Goal: Task Accomplishment & Management: Use online tool/utility

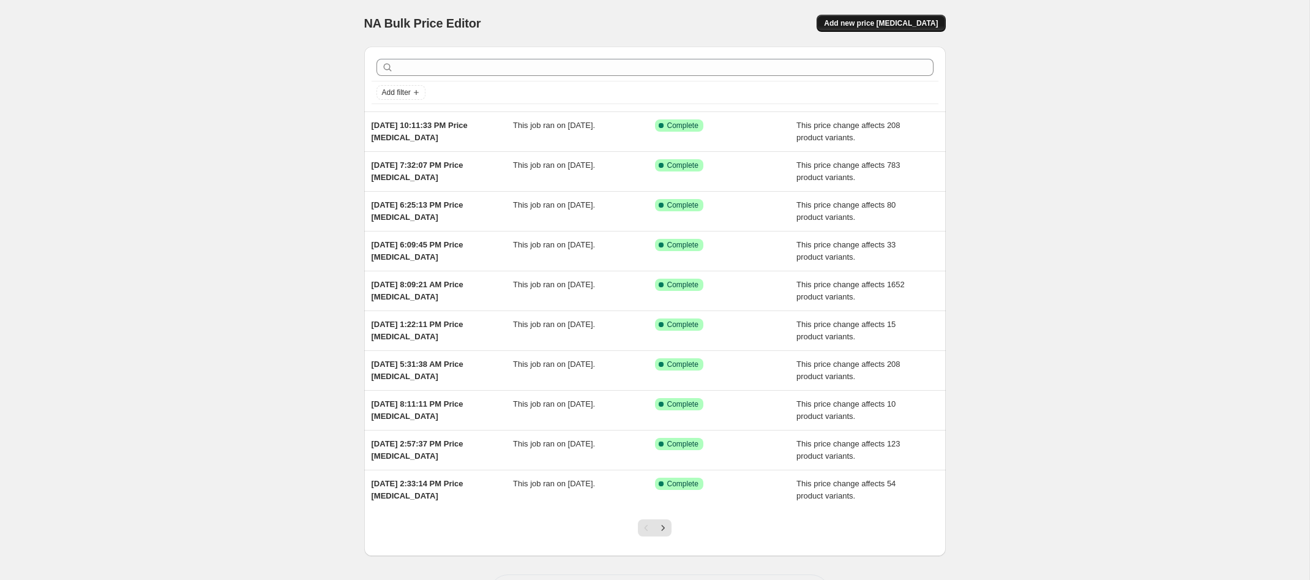
click at [912, 17] on button "Add new price [MEDICAL_DATA]" at bounding box center [880, 23] width 129 height 17
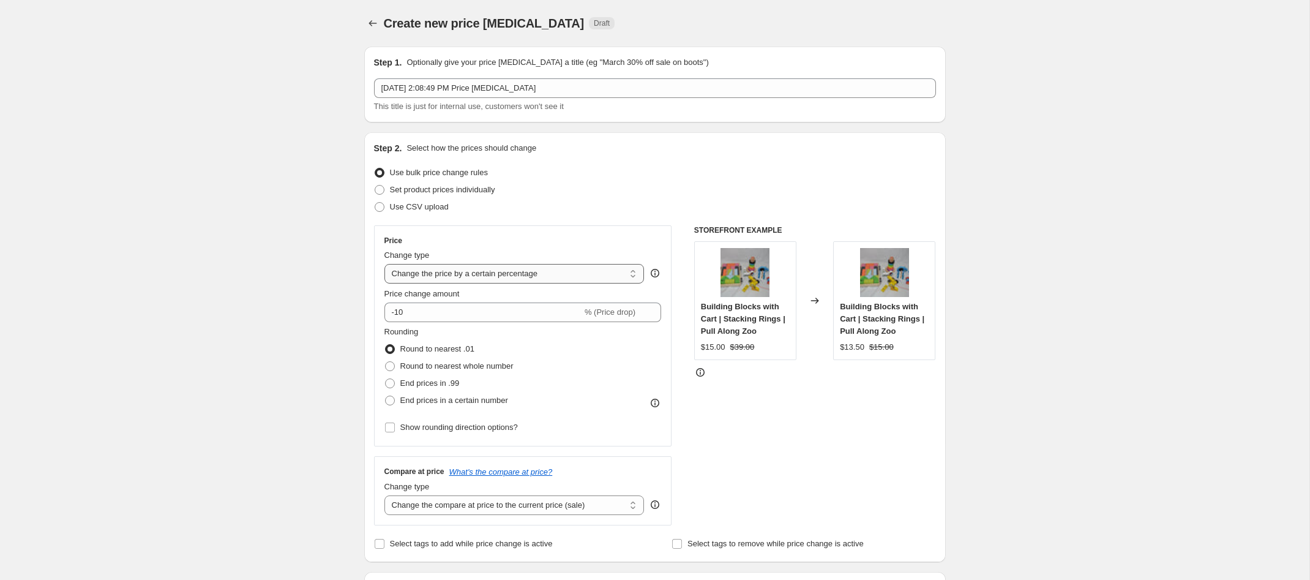
click at [418, 274] on select "Change the price to a certain amount Change the price by a certain amount Chang…" at bounding box center [514, 274] width 260 height 20
select select "no_change"
click at [384, 264] on select "Change the price to a certain amount Change the price by a certain amount Chang…" at bounding box center [514, 274] width 260 height 20
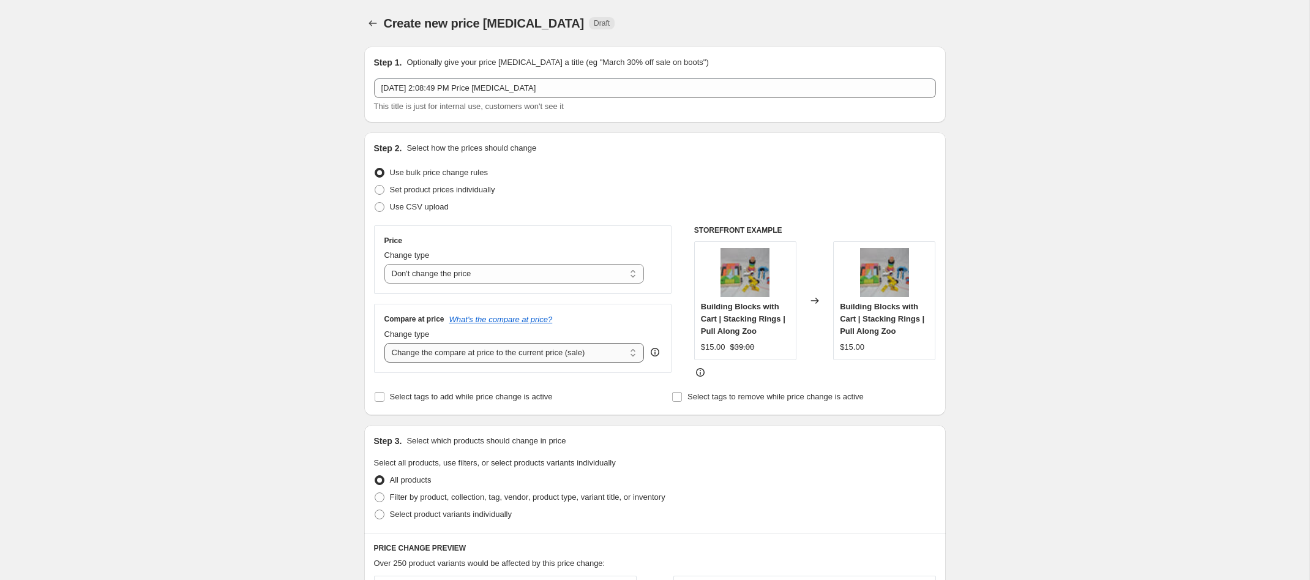
click at [428, 357] on select "Change the compare at price to the current price (sale) Change the compare at p…" at bounding box center [514, 353] width 260 height 20
select select "to"
click at [384, 343] on select "Change the compare at price to the current price (sale) Change the compare at p…" at bounding box center [514, 353] width 260 height 20
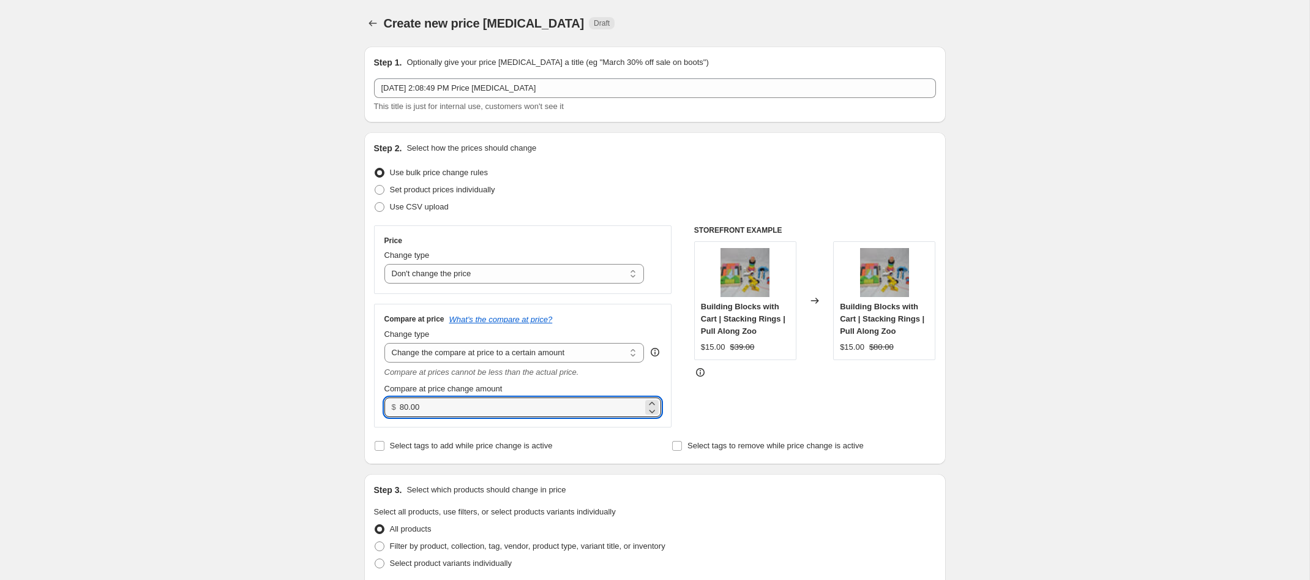
drag, startPoint x: 426, startPoint y: 407, endPoint x: 388, endPoint y: 400, distance: 38.6
click at [388, 400] on div "$ 80.00" at bounding box center [522, 407] width 277 height 20
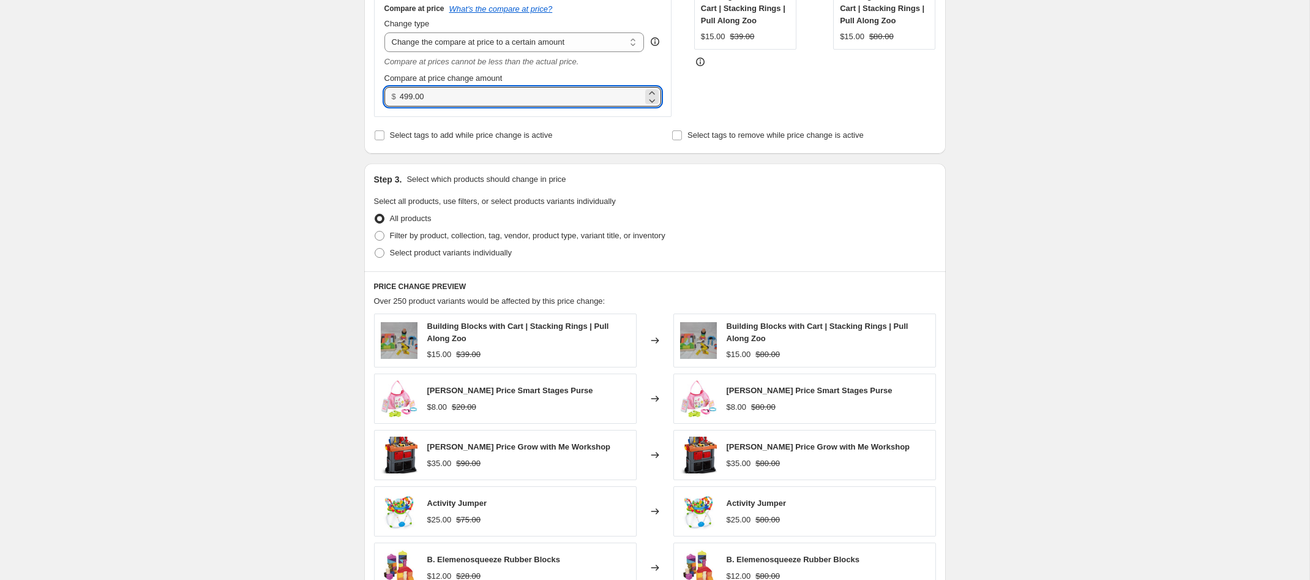
scroll to position [427, 0]
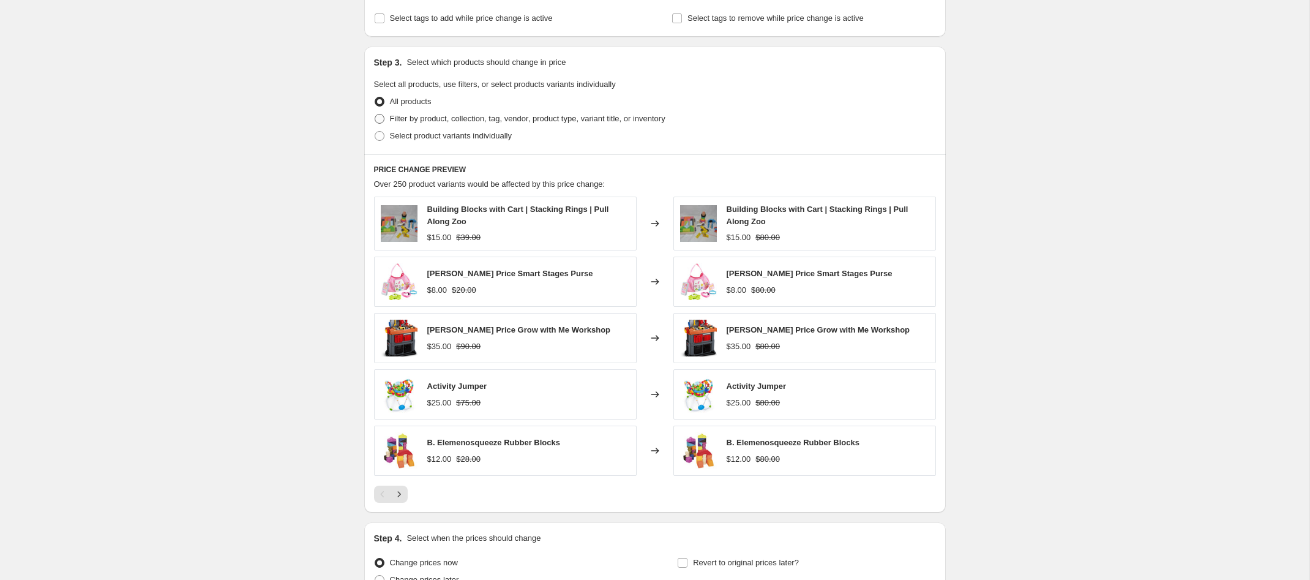
type input "499.00"
click at [380, 119] on span at bounding box center [380, 119] width 10 height 10
click at [375, 114] on input "Filter by product, collection, tag, vendor, product type, variant title, or inv…" at bounding box center [375, 114] width 1 height 1
radio input "true"
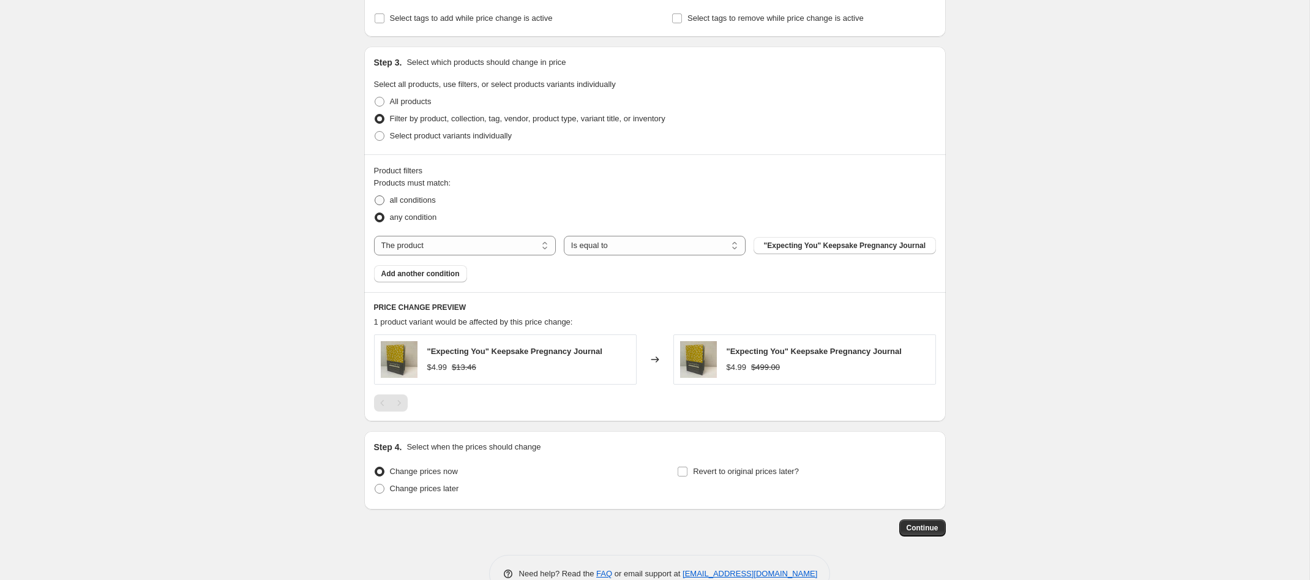
click at [380, 201] on span at bounding box center [380, 200] width 10 height 10
click at [375, 196] on input "all conditions" at bounding box center [375, 195] width 1 height 1
radio input "true"
click at [424, 243] on select "The product The product's collection The product's tag The product's vendor The…" at bounding box center [465, 246] width 182 height 20
select select "tag"
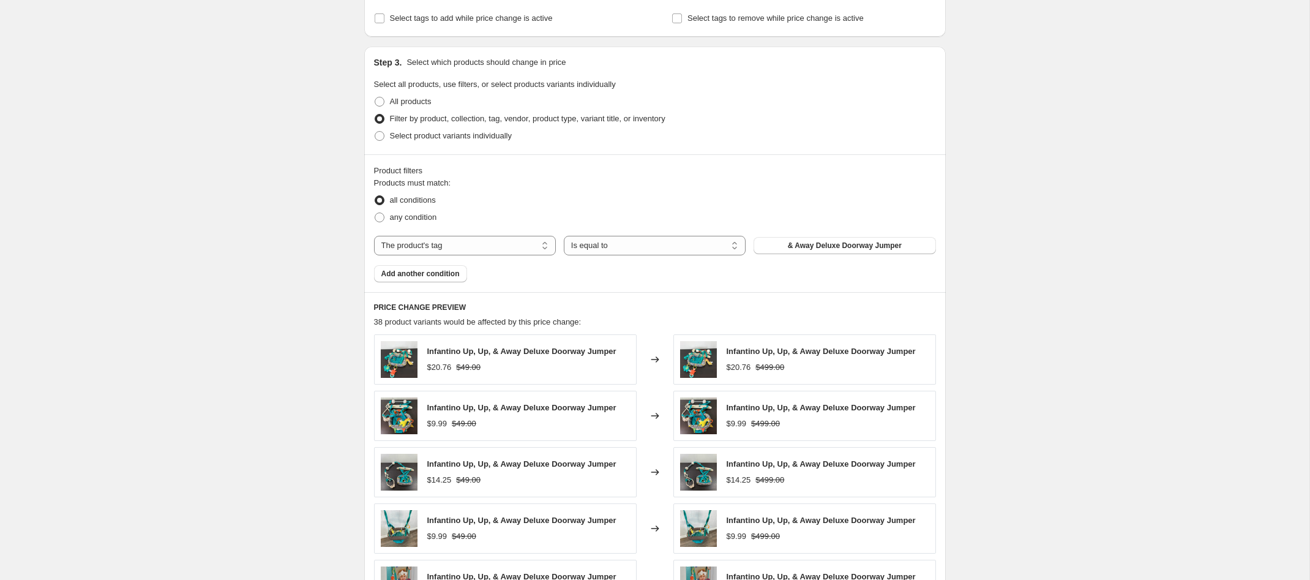
click at [823, 248] on span "& Away Deluxe Doorway Jumper" at bounding box center [845, 246] width 114 height 10
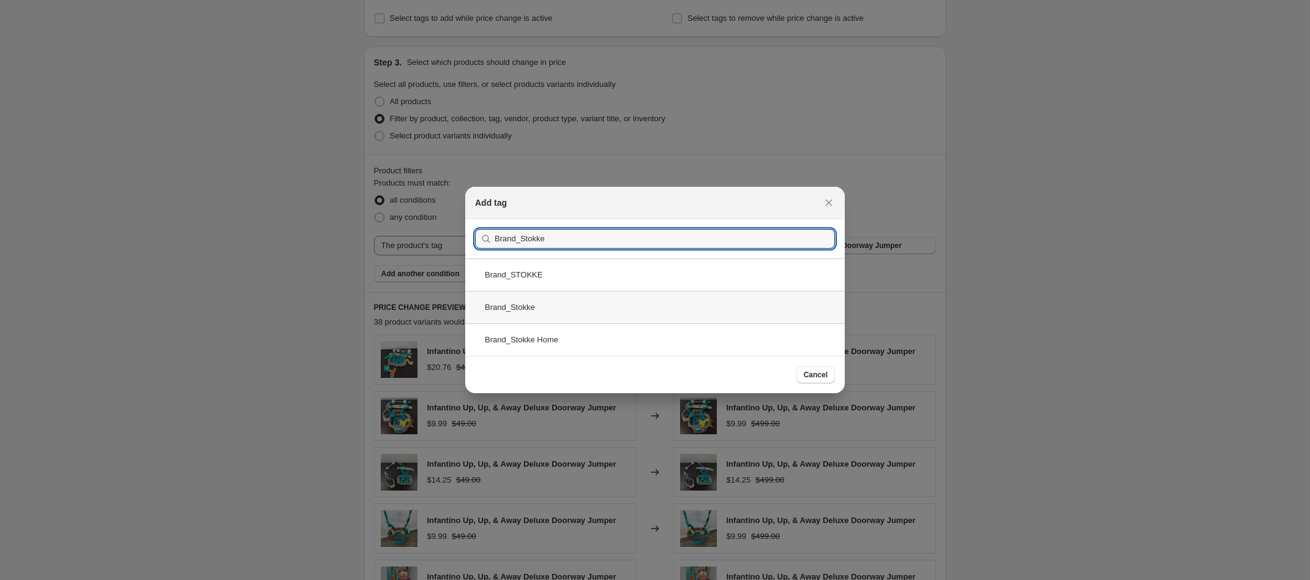
type input "Brand_Stokke"
click at [543, 310] on div "Brand_Stokke" at bounding box center [654, 307] width 379 height 32
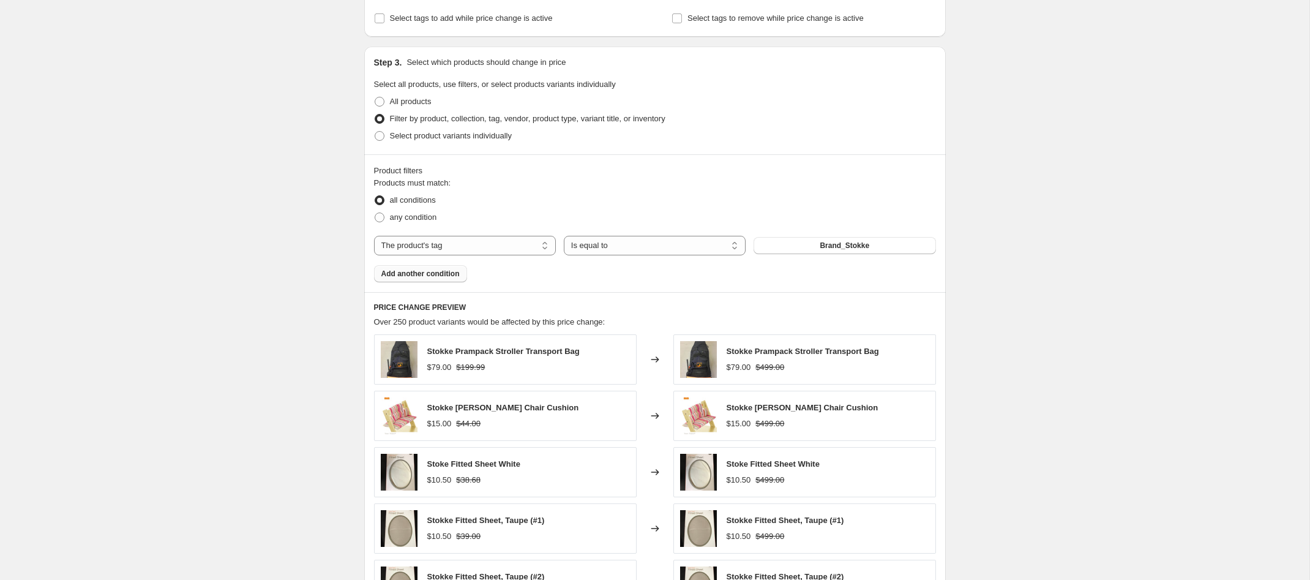
click at [424, 276] on span "Add another condition" at bounding box center [420, 274] width 78 height 10
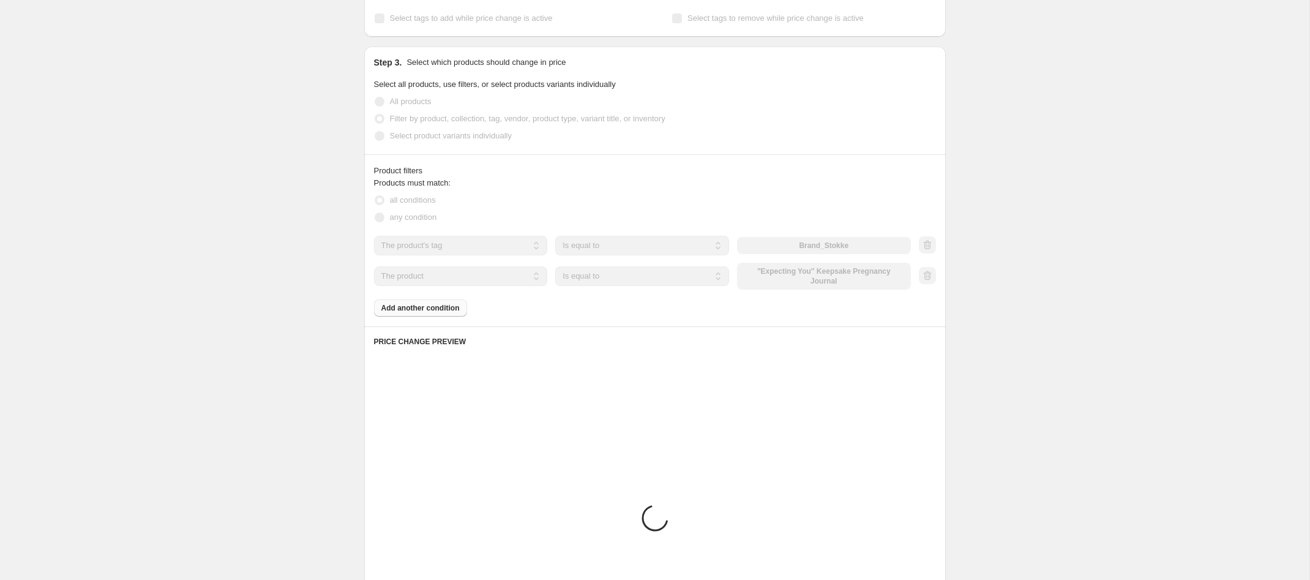
scroll to position [410, 0]
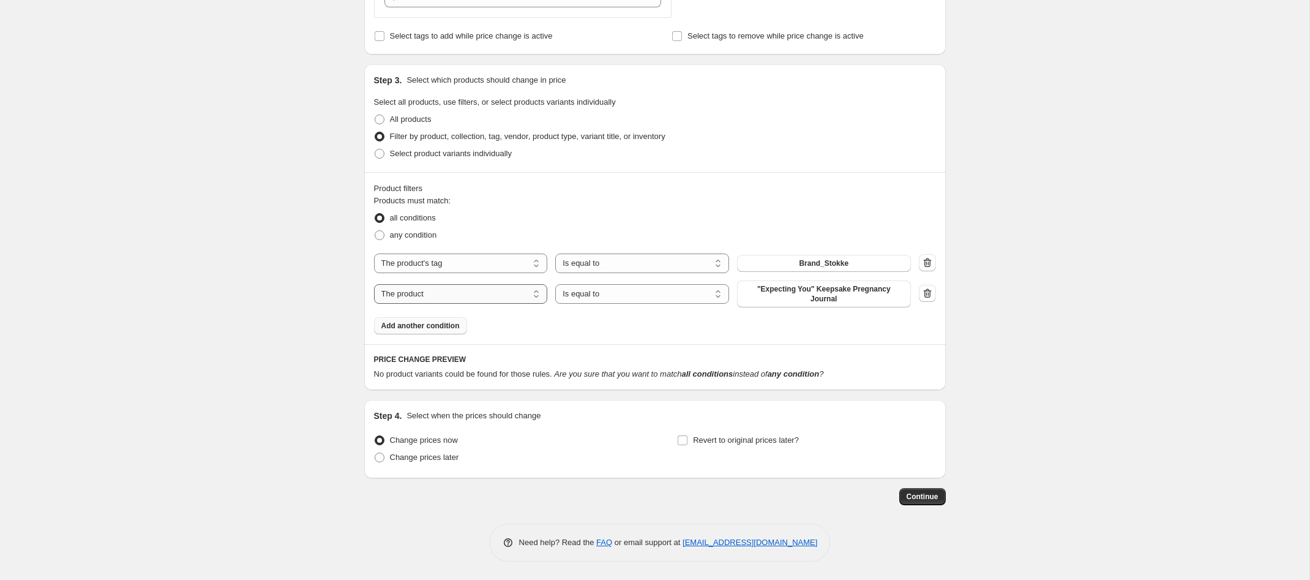
click at [443, 295] on select "The product The product's collection The product's tag The product's vendor The…" at bounding box center [461, 294] width 174 height 20
select select "tag"
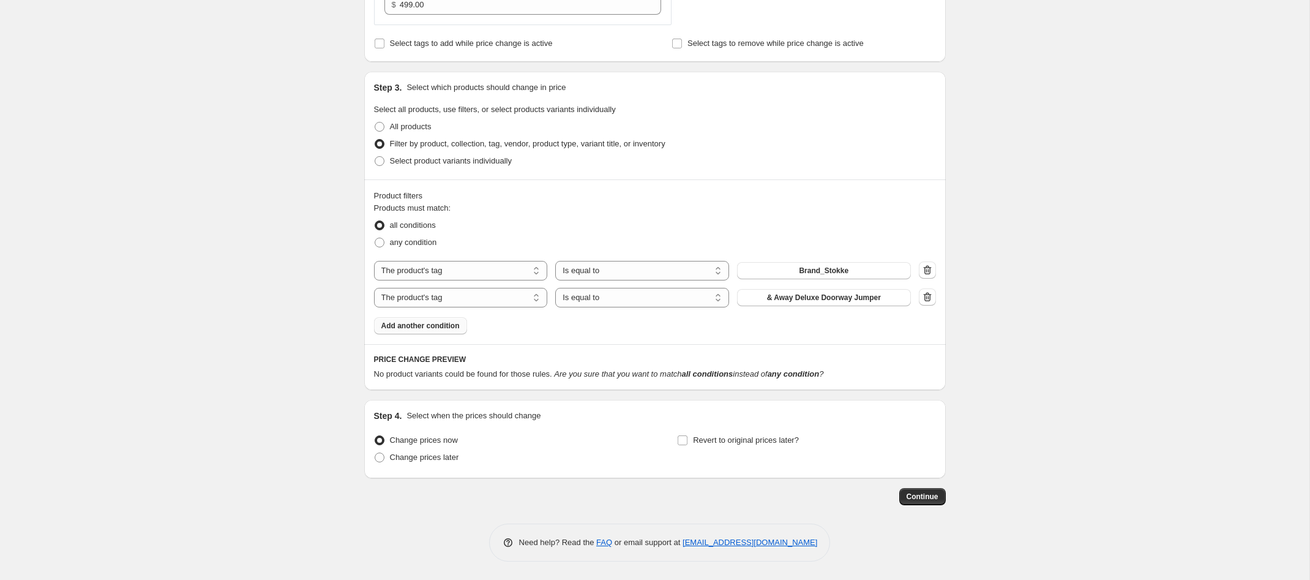
scroll to position [402, 0]
click at [781, 291] on button "& Away Deluxe Doorway Jumper" at bounding box center [824, 297] width 174 height 17
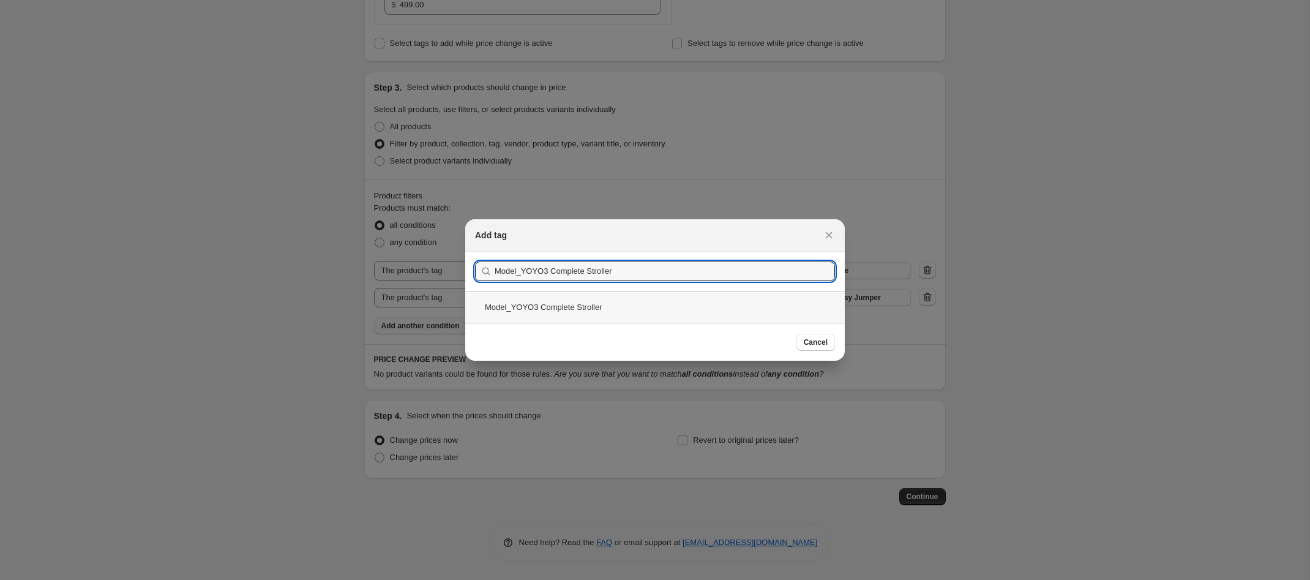
type input "Model_YOYO3 Complete Stroller"
click at [627, 294] on div "Model_YOYO3 Complete Stroller" at bounding box center [654, 307] width 379 height 32
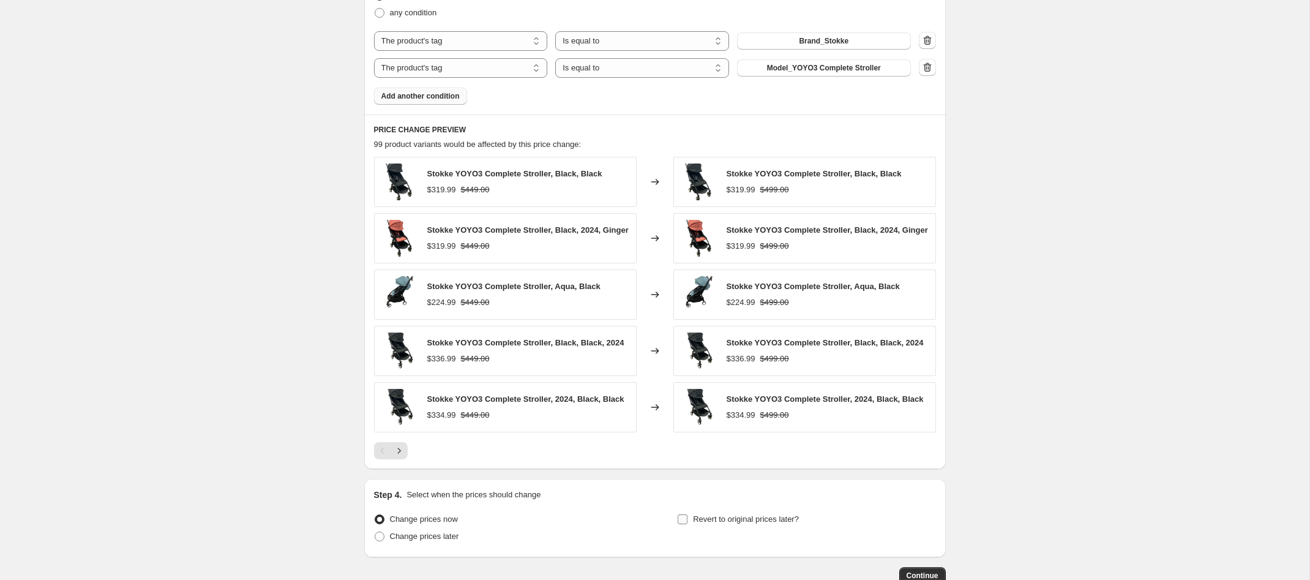
scroll to position [724, 0]
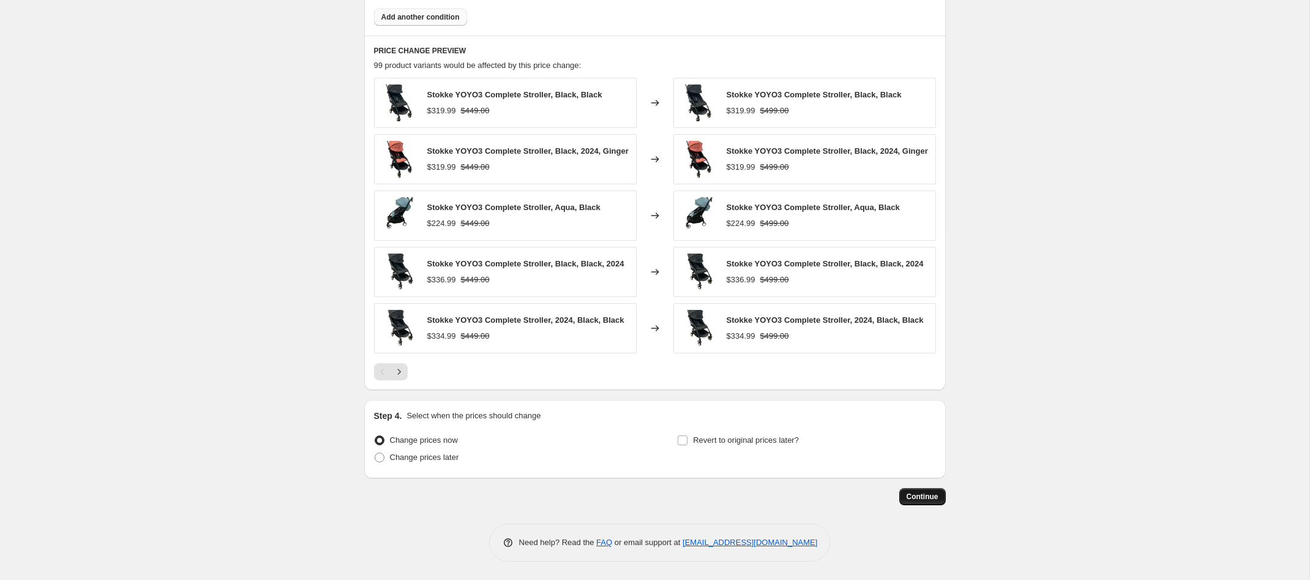
click at [935, 496] on span "Continue" at bounding box center [922, 496] width 32 height 10
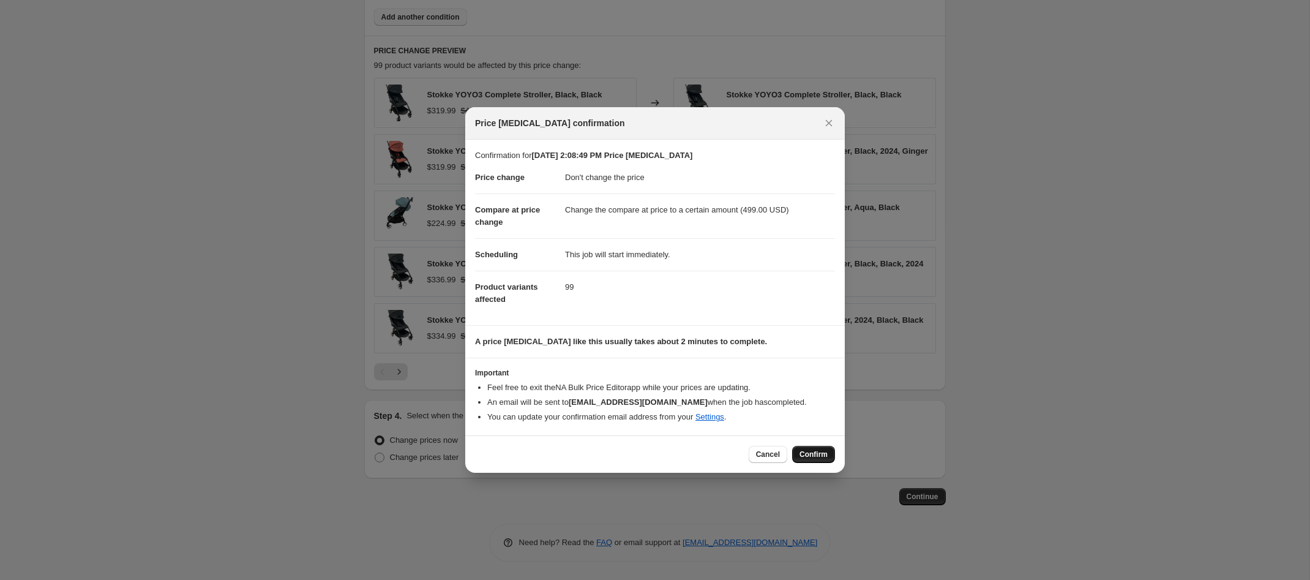
click at [813, 450] on span "Confirm" at bounding box center [813, 454] width 28 height 10
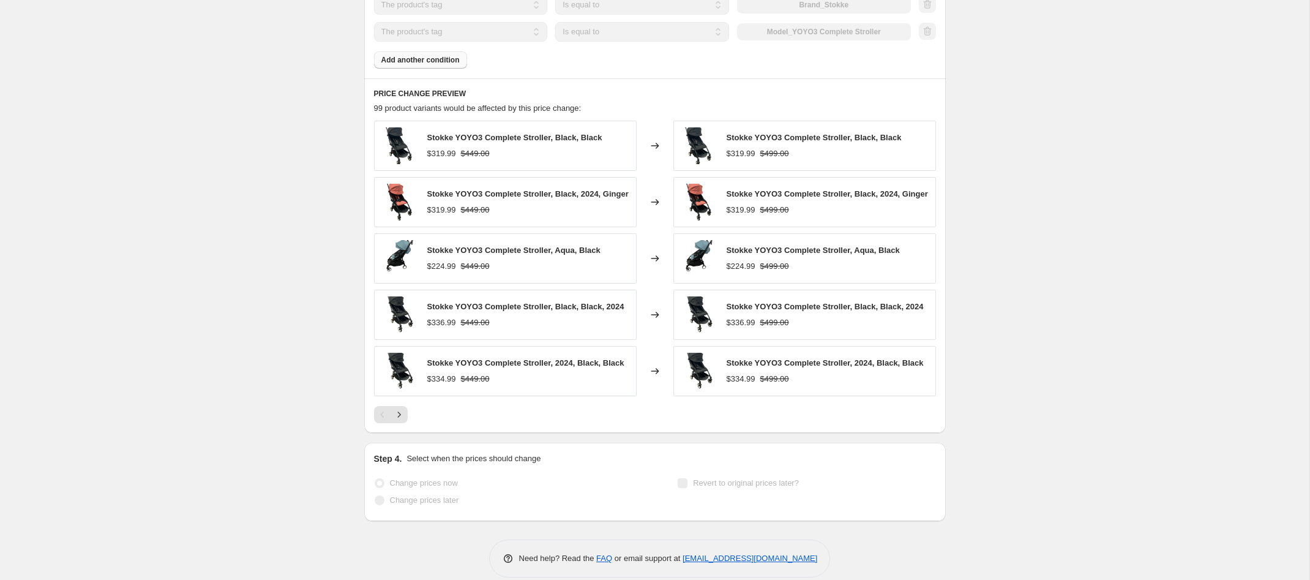
scroll to position [756, 0]
select select "no_change"
select select "to"
select select "tag"
